Goal: Transaction & Acquisition: Subscribe to service/newsletter

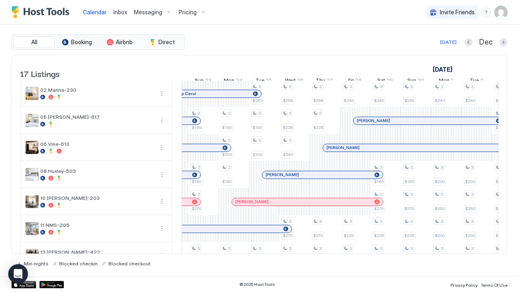
scroll to position [0, 512]
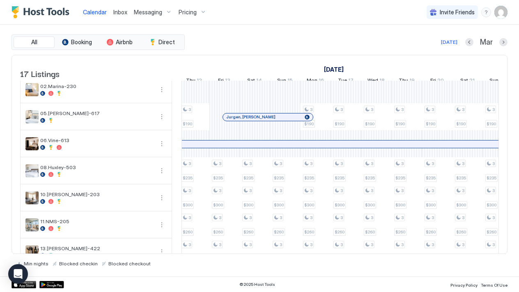
scroll to position [0, 115]
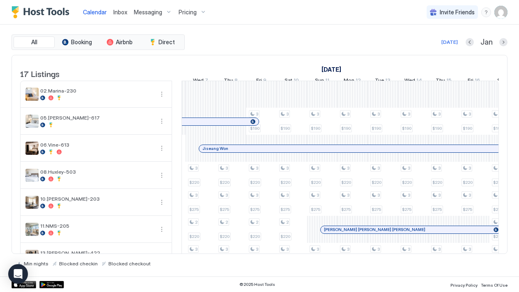
scroll to position [0, 816]
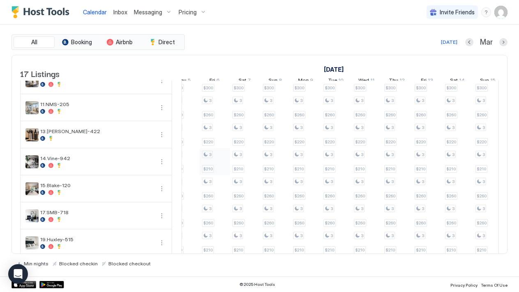
scroll to position [122, 0]
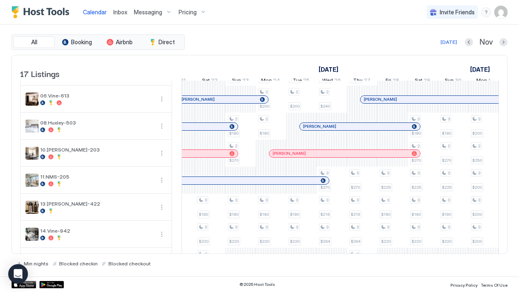
scroll to position [0, 650]
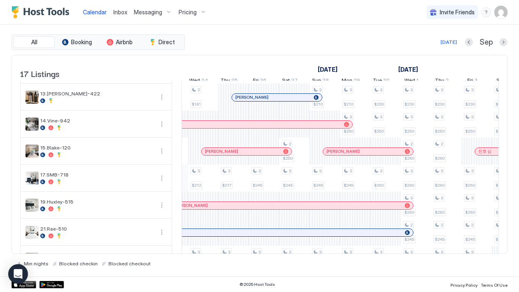
scroll to position [0, 689]
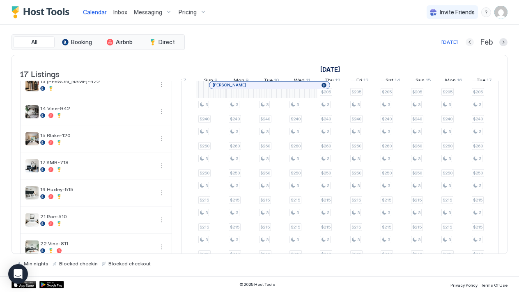
click at [469, 41] on button "Previous month" at bounding box center [469, 42] width 8 height 8
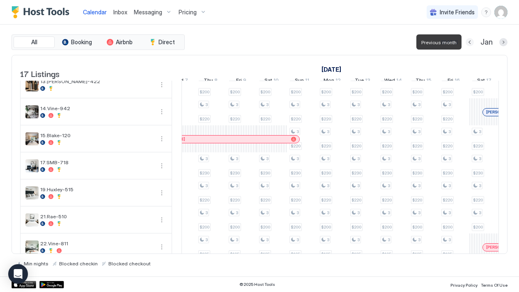
click at [469, 41] on button "Previous month" at bounding box center [469, 42] width 8 height 8
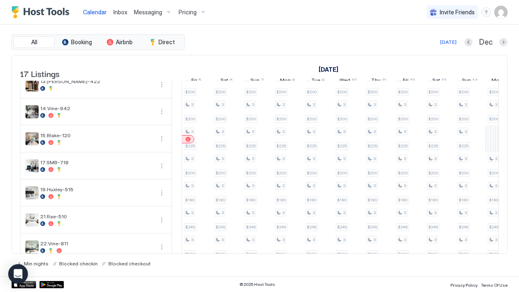
click at [467, 42] on button "Previous month" at bounding box center [468, 42] width 8 height 8
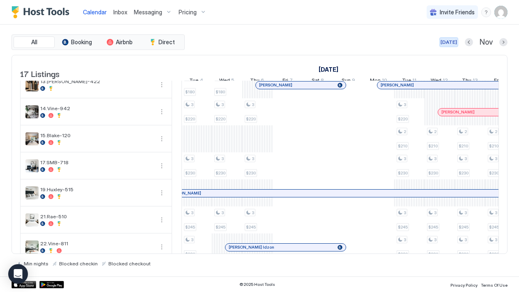
click at [452, 41] on div "[DATE]" at bounding box center [448, 42] width 16 height 7
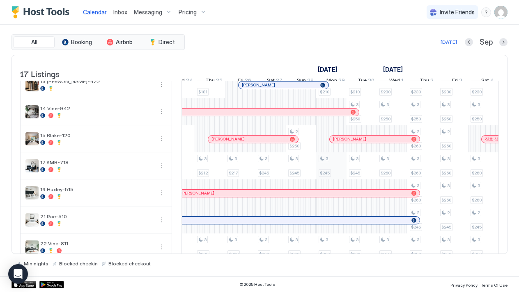
scroll to position [0, 723]
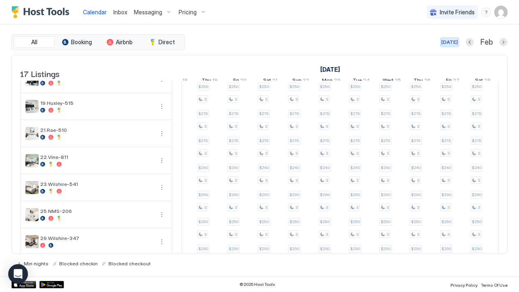
click at [452, 43] on div "[DATE]" at bounding box center [449, 42] width 16 height 7
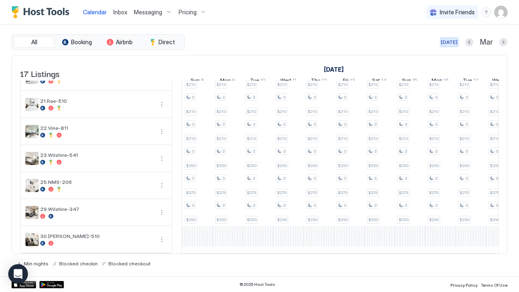
click at [446, 44] on div "[DATE]" at bounding box center [449, 42] width 16 height 7
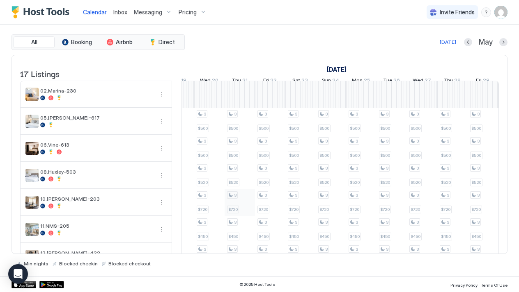
scroll to position [0, 467]
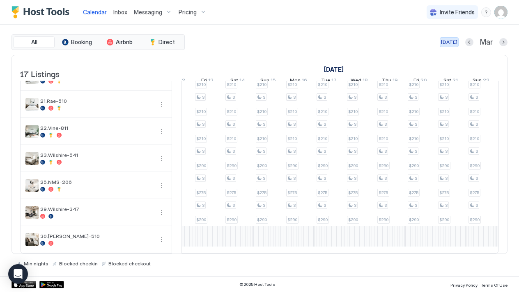
click at [449, 40] on div "[DATE]" at bounding box center [449, 42] width 16 height 7
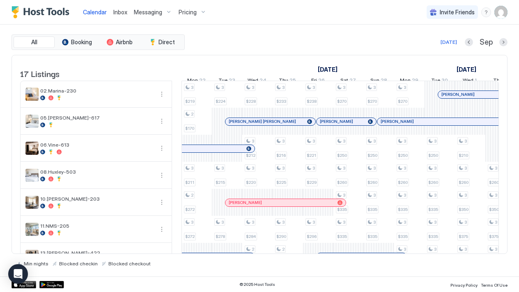
scroll to position [0, 0]
click at [449, 41] on div "[DATE]" at bounding box center [448, 42] width 16 height 7
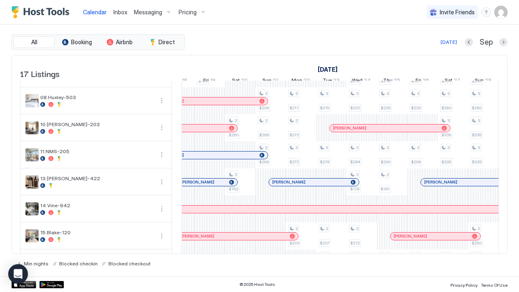
scroll to position [0, 511]
